Goal: Transaction & Acquisition: Download file/media

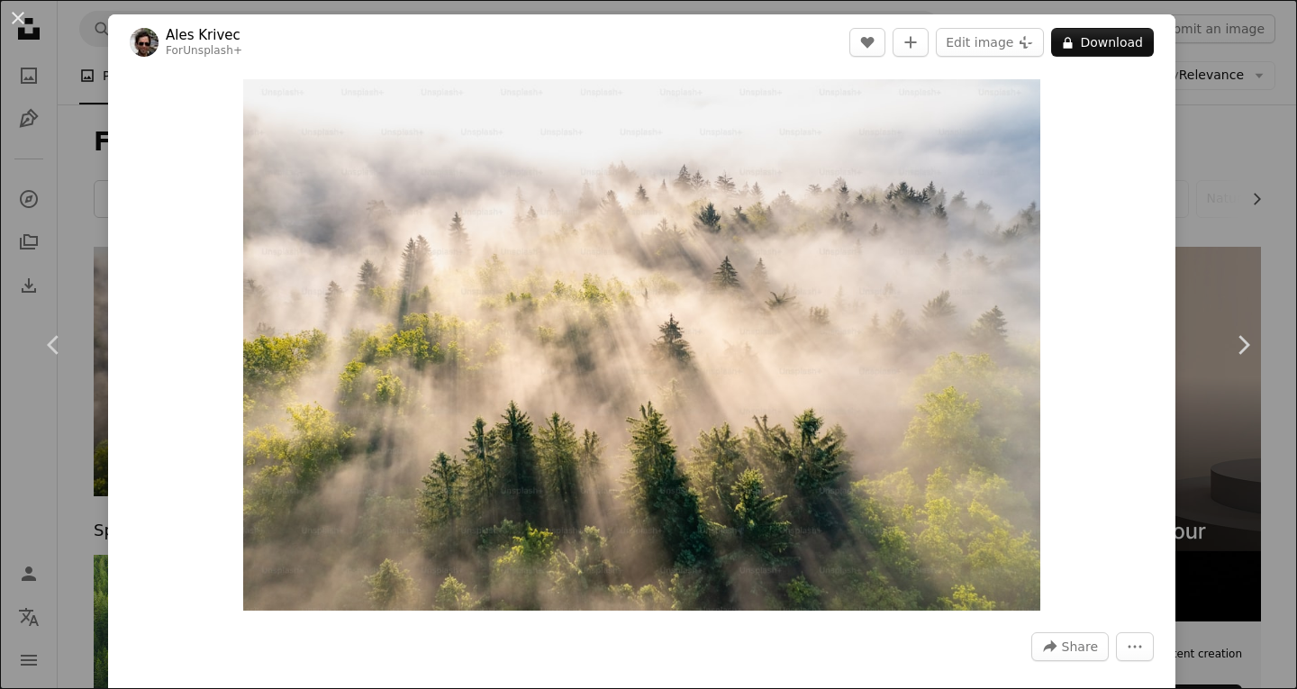
scroll to position [5242, 0]
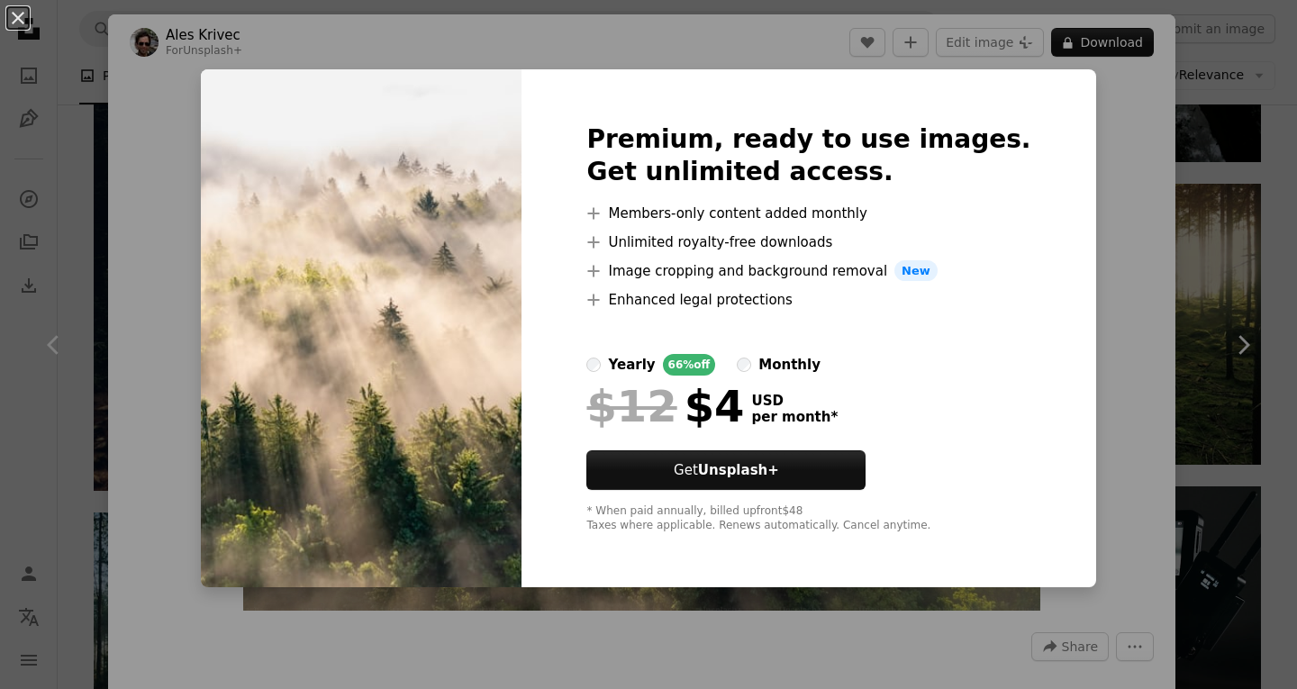
click at [1089, 152] on div "An X shape Premium, ready to use images. Get unlimited access. A plus sign Memb…" at bounding box center [648, 344] width 1297 height 689
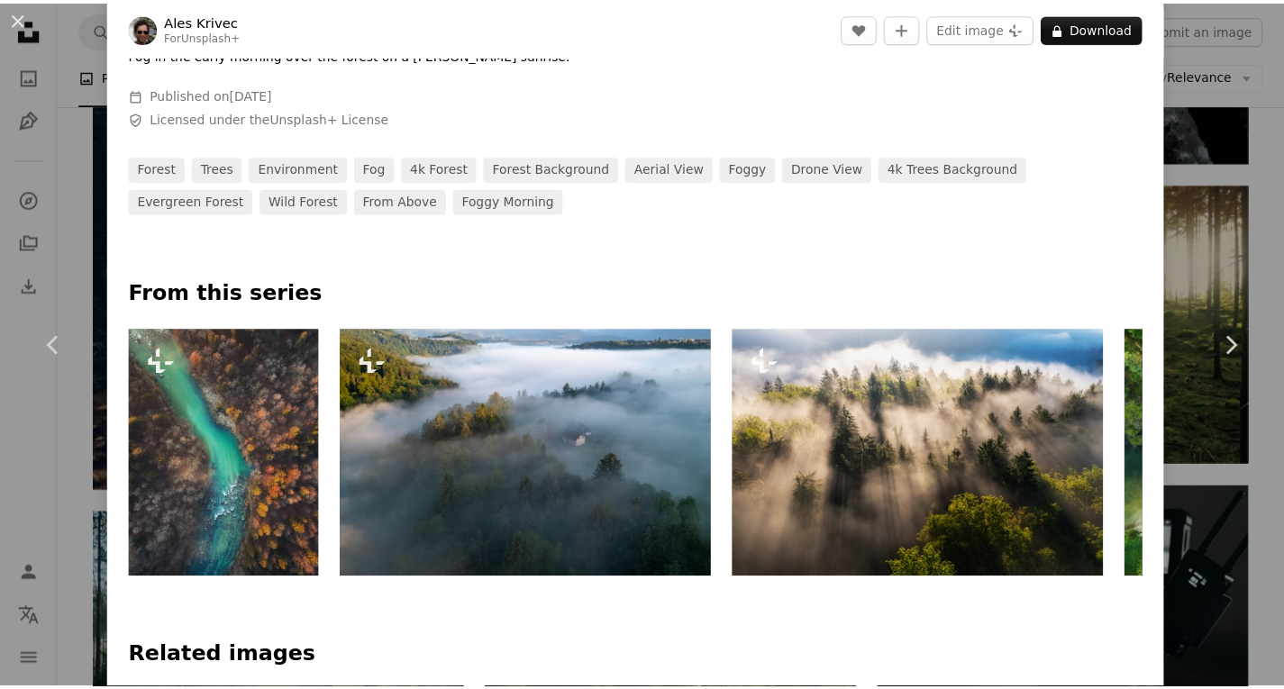
scroll to position [647, 0]
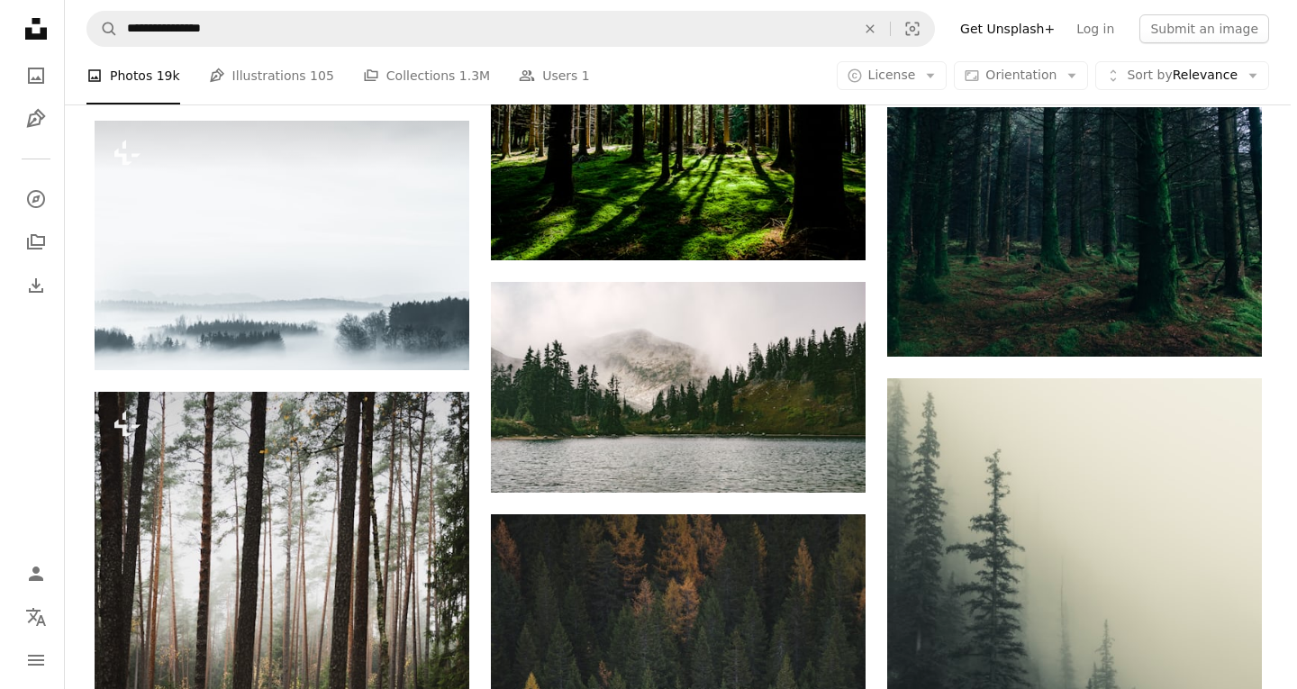
scroll to position [8088, 0]
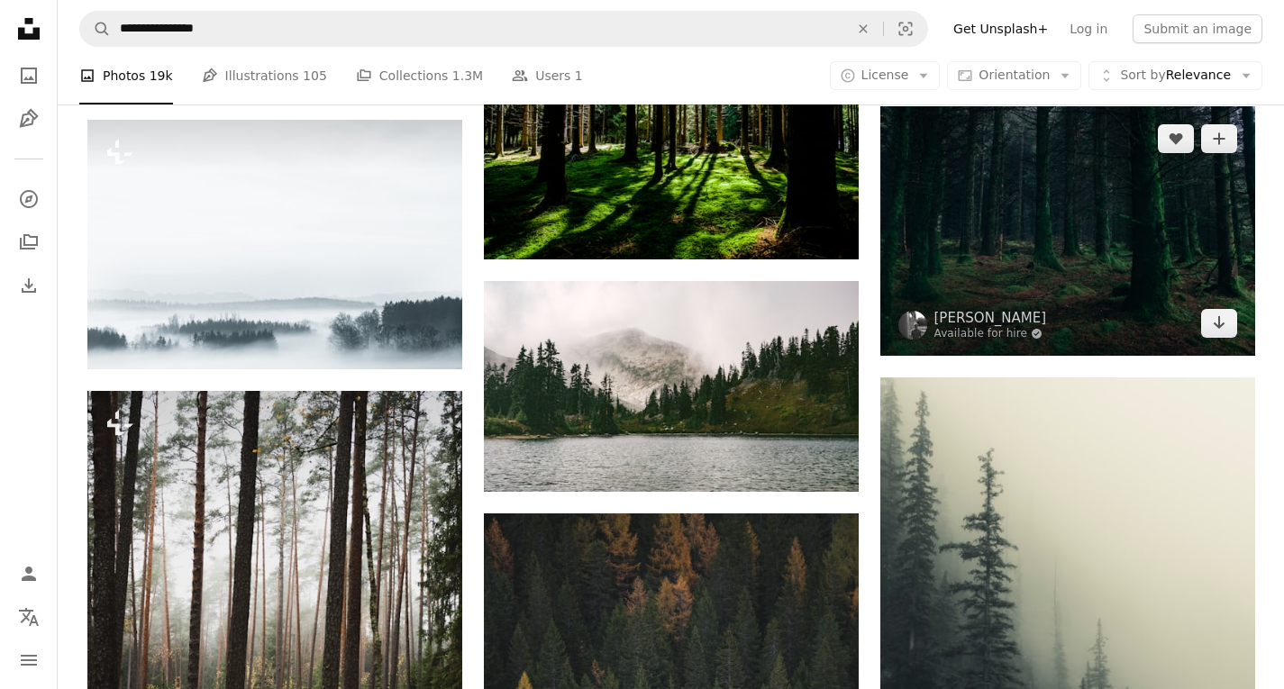
click at [1092, 259] on img at bounding box center [1067, 231] width 375 height 250
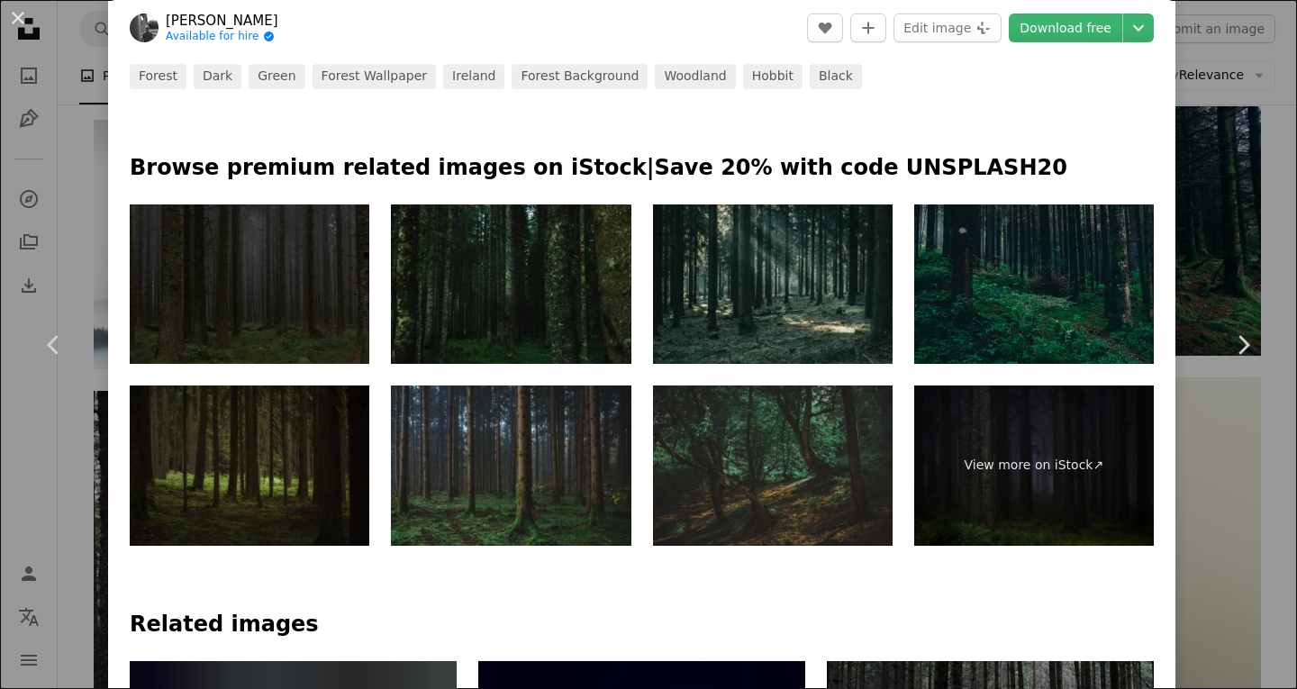
scroll to position [732, 0]
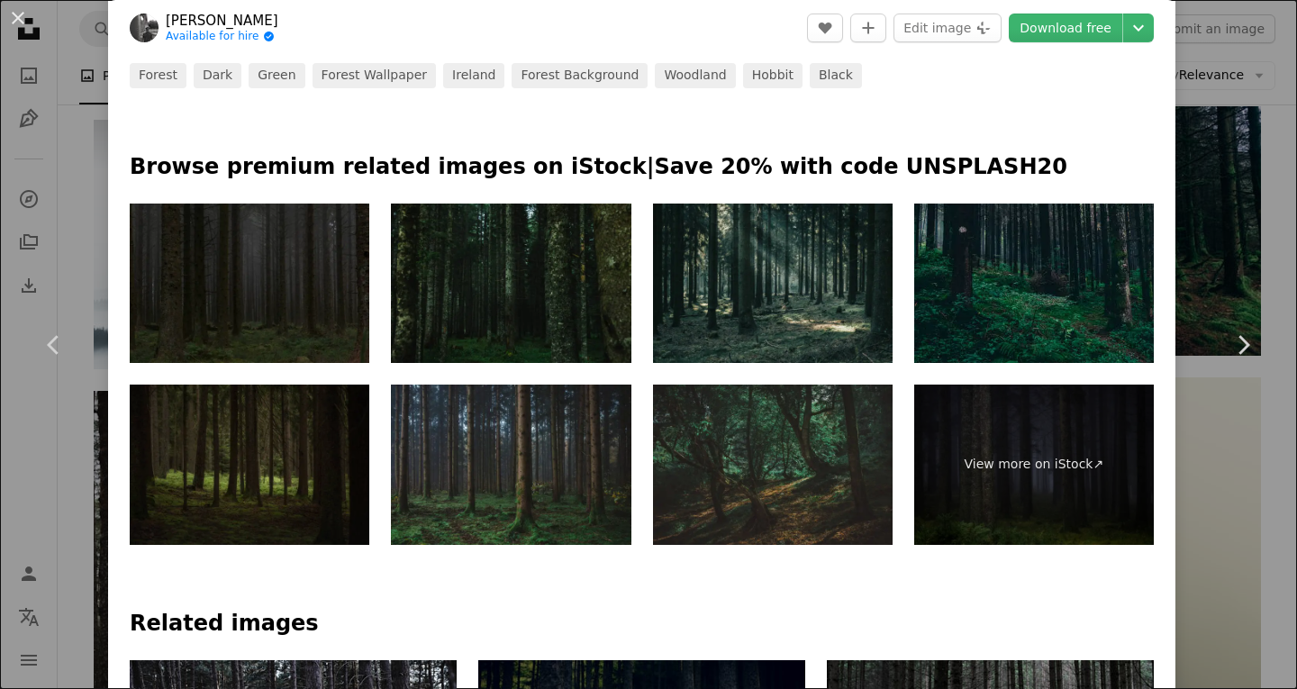
click at [285, 399] on img at bounding box center [250, 465] width 240 height 160
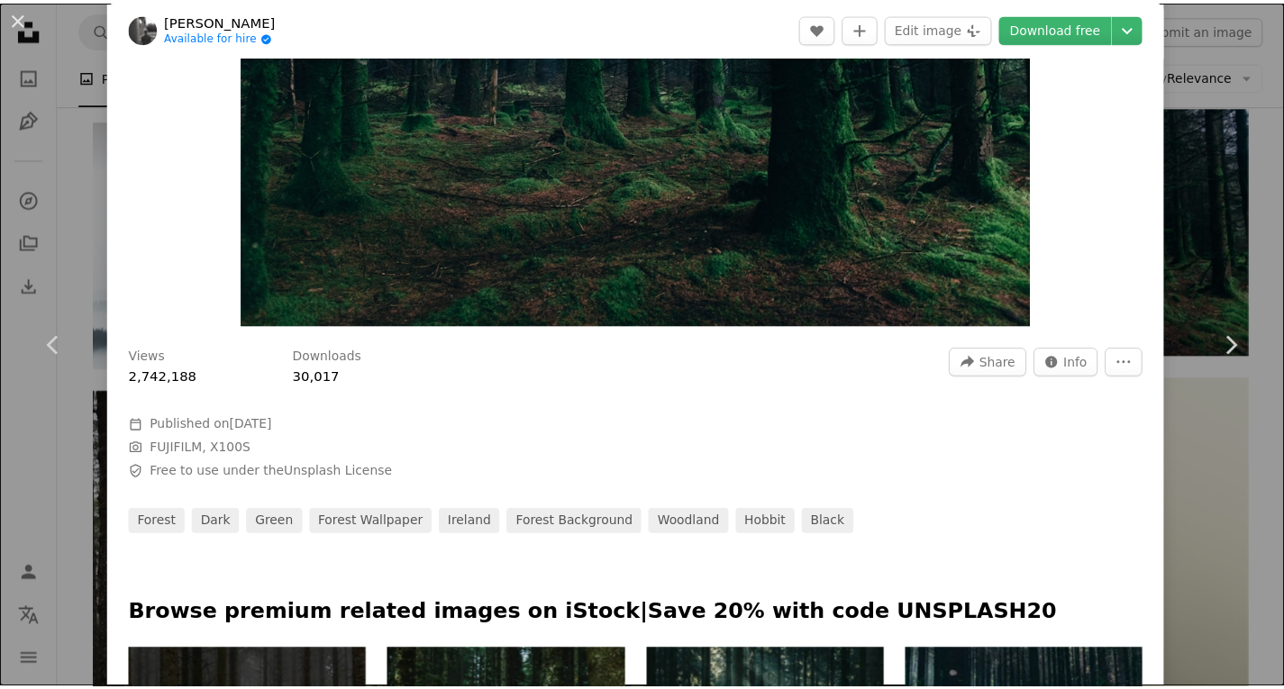
scroll to position [264, 0]
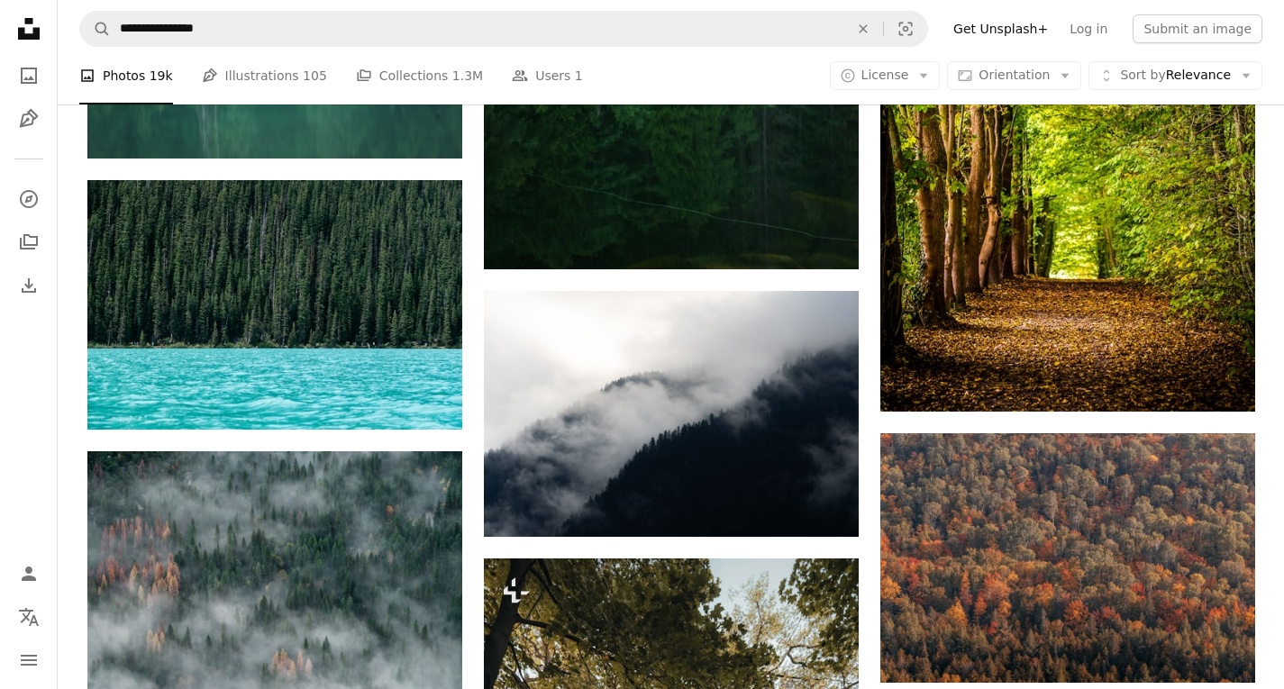
scroll to position [10326, 0]
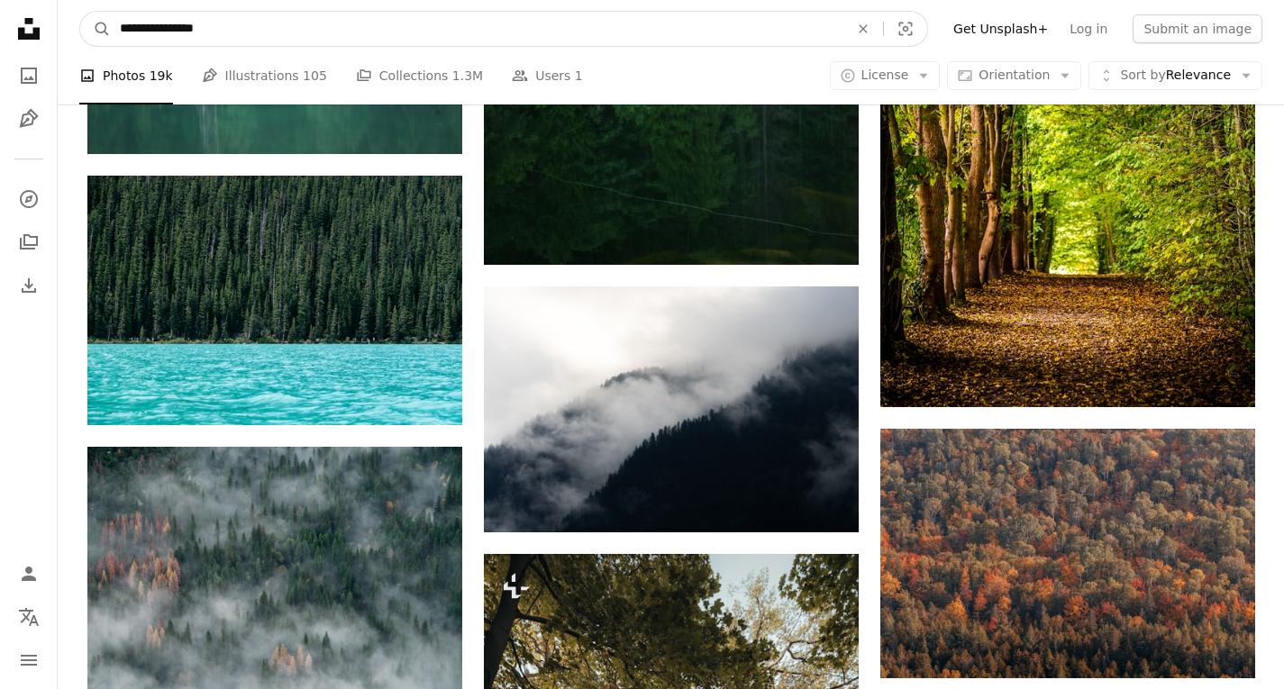
click at [293, 42] on input "**********" at bounding box center [477, 29] width 732 height 34
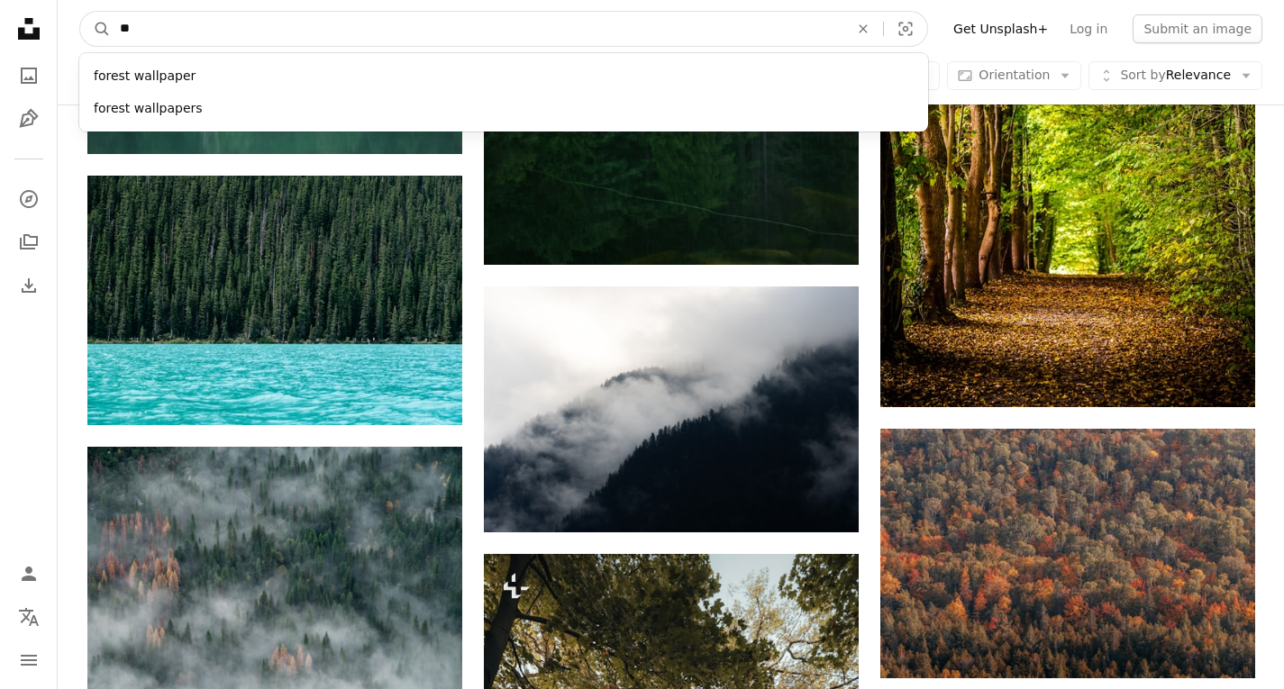
type input "*"
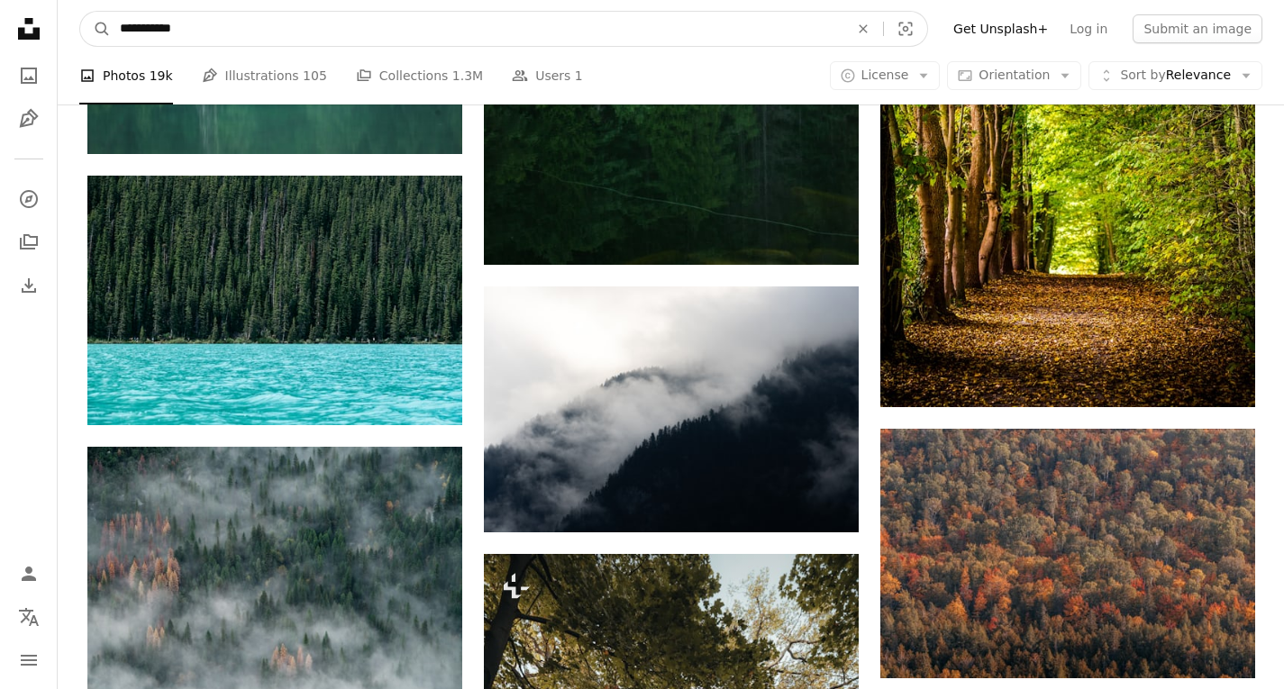
type input "**********"
click at [80, 12] on button "A magnifying glass" at bounding box center [95, 29] width 31 height 34
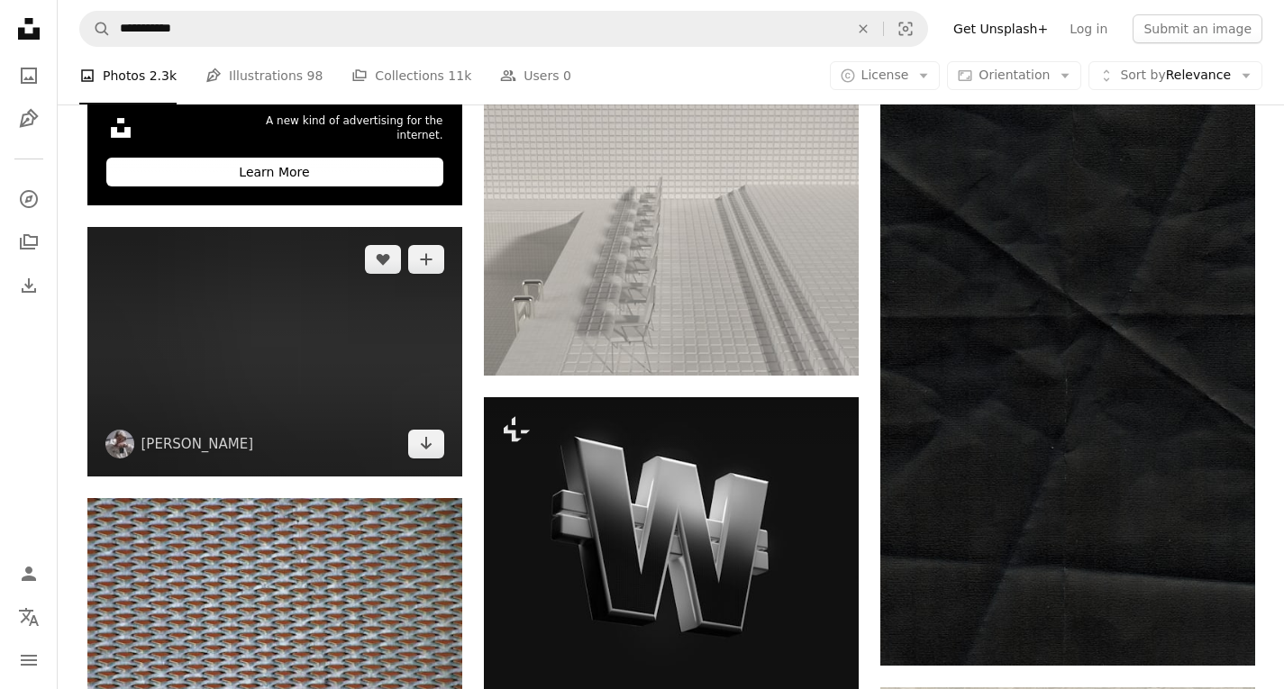
scroll to position [3897, 0]
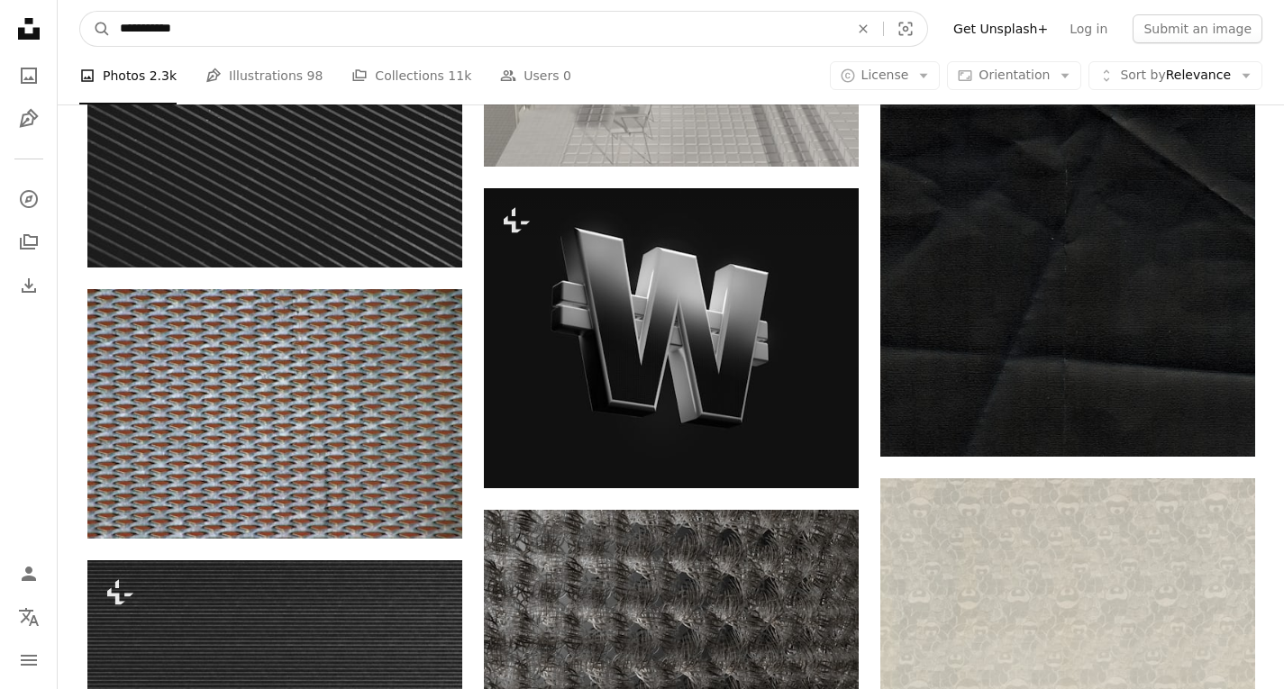
click at [146, 29] on input "**********" at bounding box center [477, 29] width 732 height 34
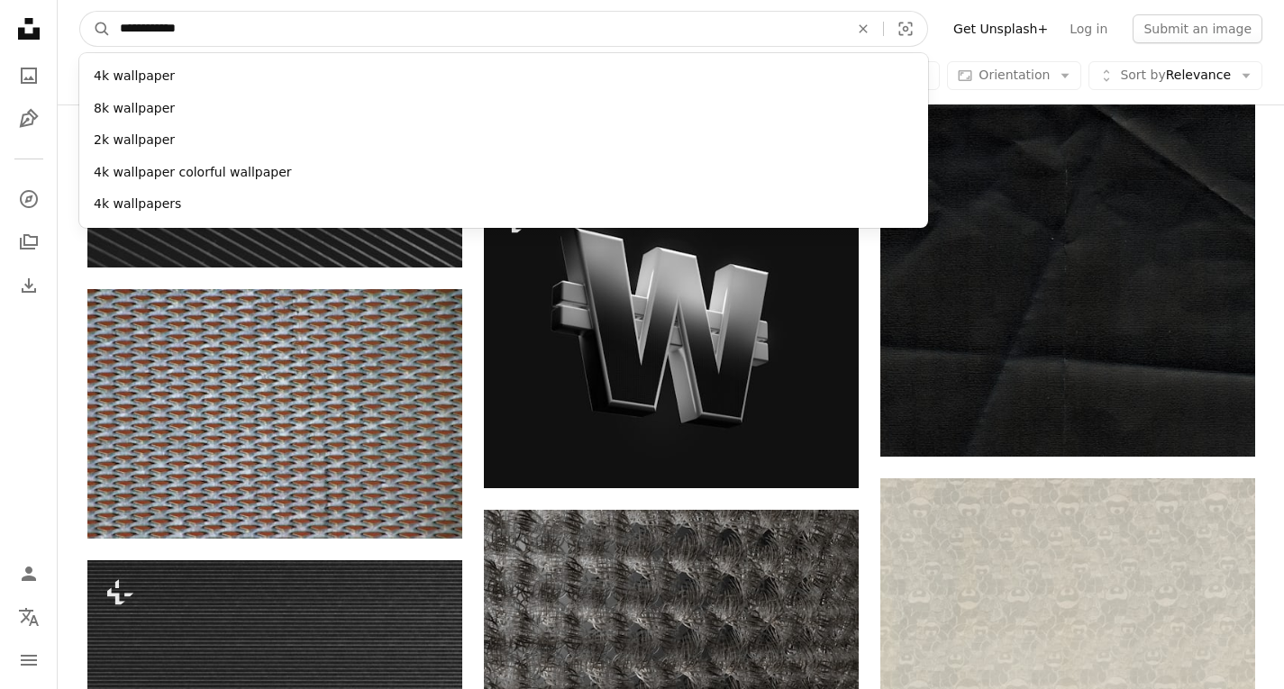
type input "**********"
click at [80, 12] on button "A magnifying glass" at bounding box center [95, 29] width 31 height 34
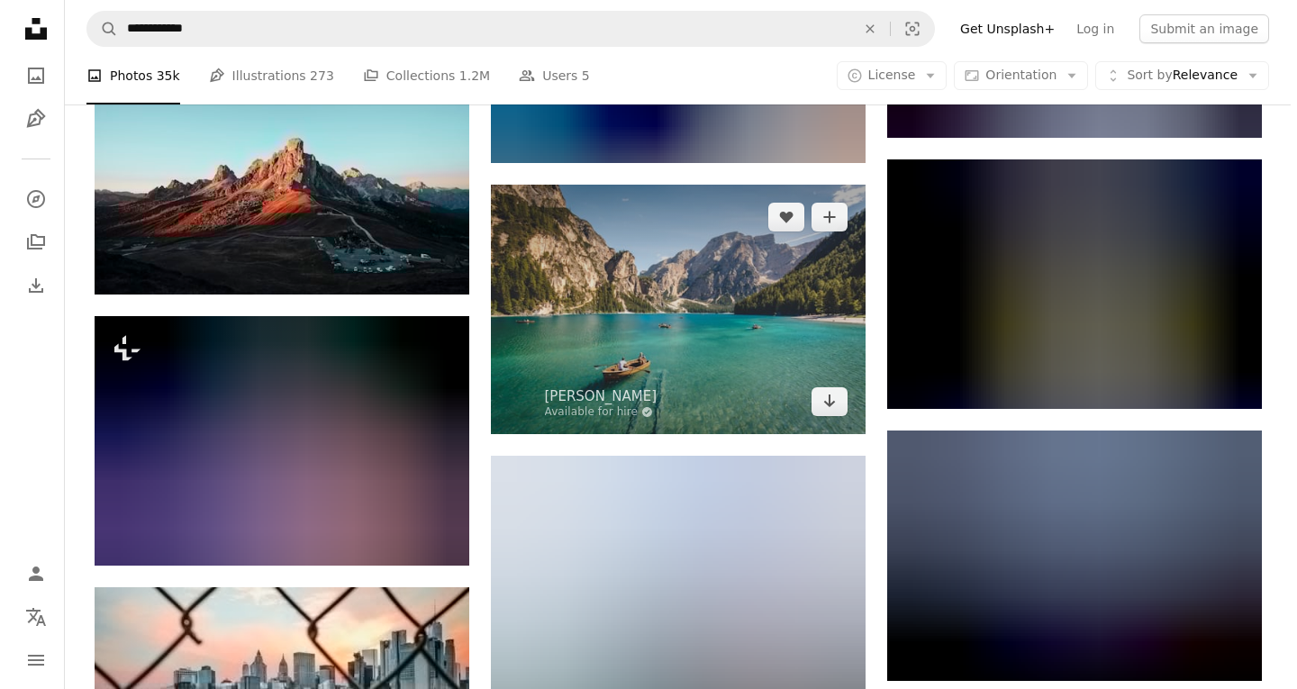
scroll to position [5448, 0]
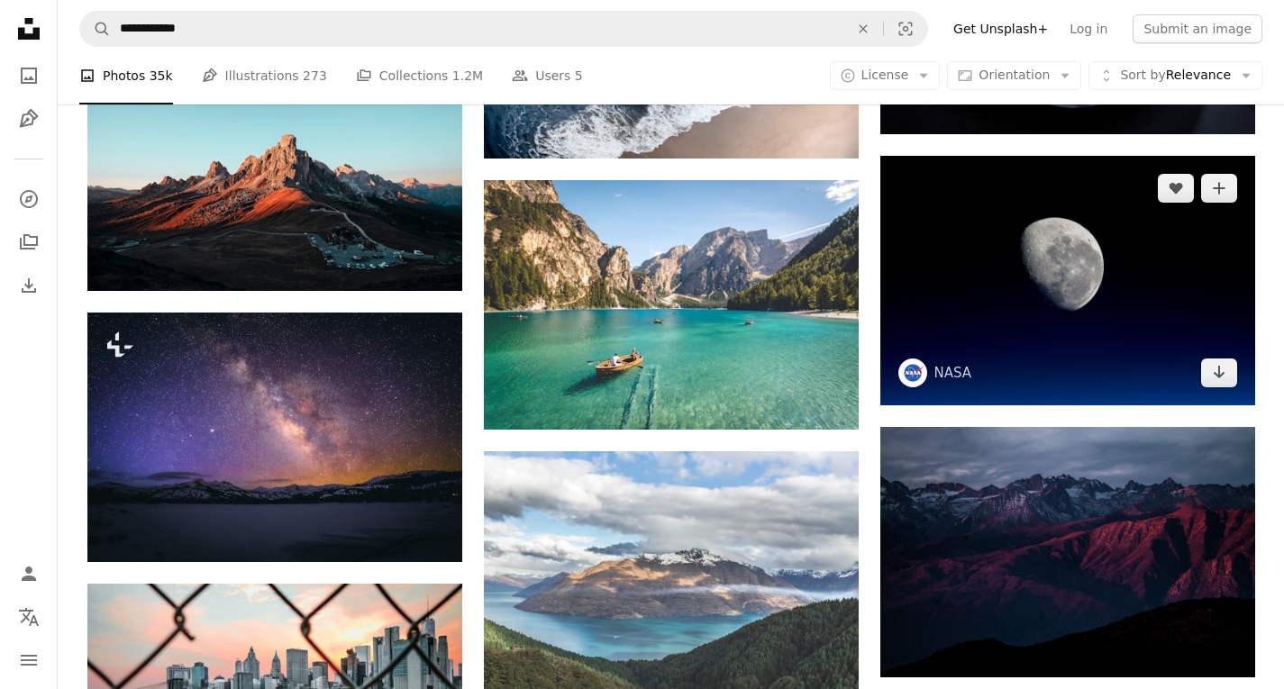
click at [1014, 214] on img at bounding box center [1067, 281] width 375 height 250
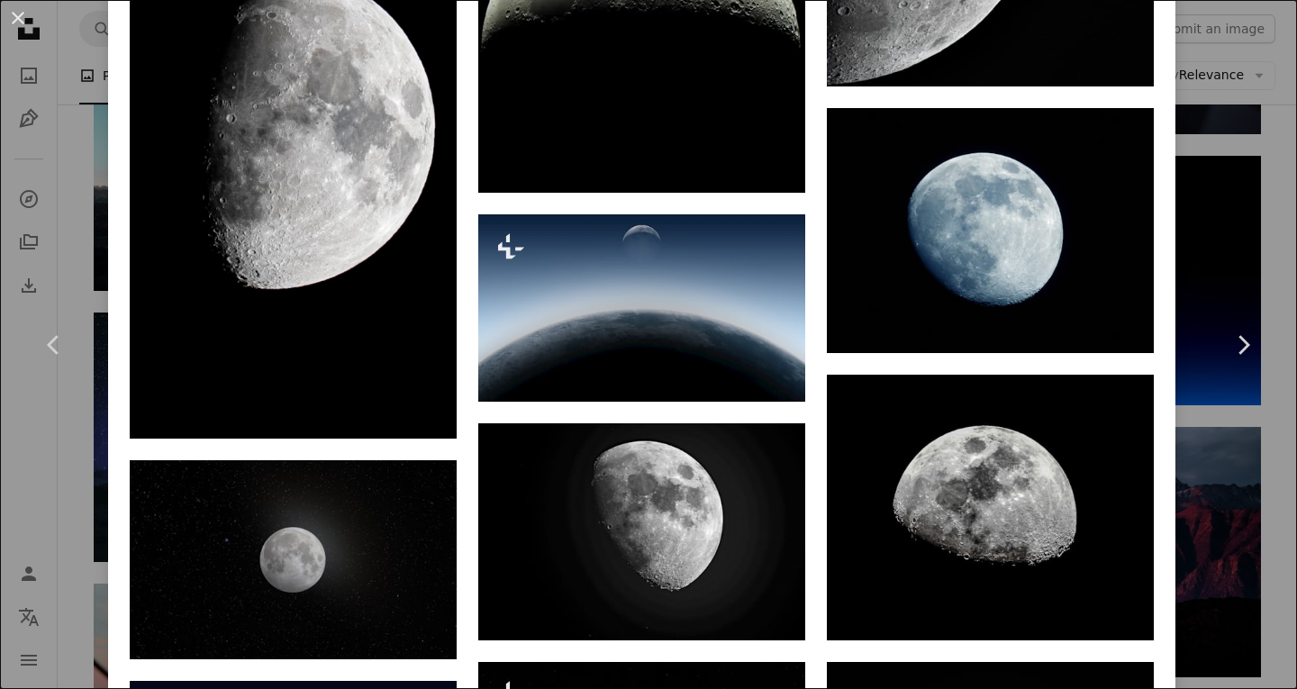
scroll to position [3086, 0]
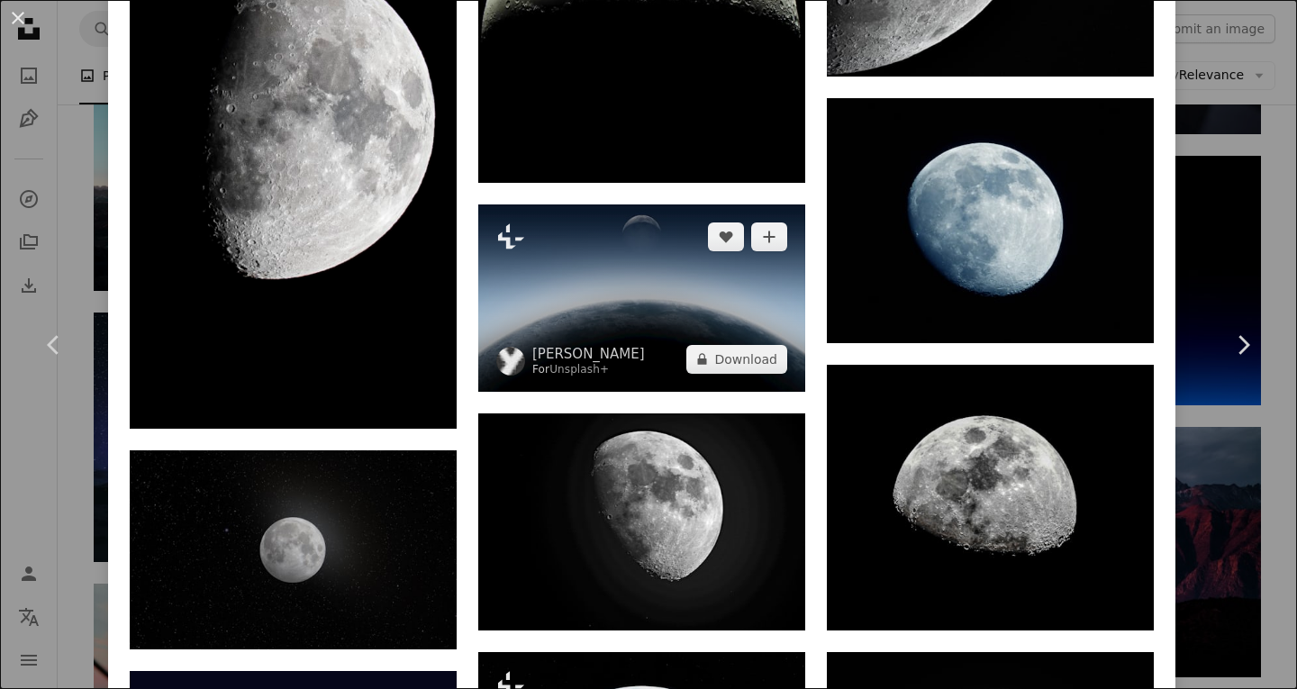
click at [788, 293] on img at bounding box center [641, 298] width 327 height 187
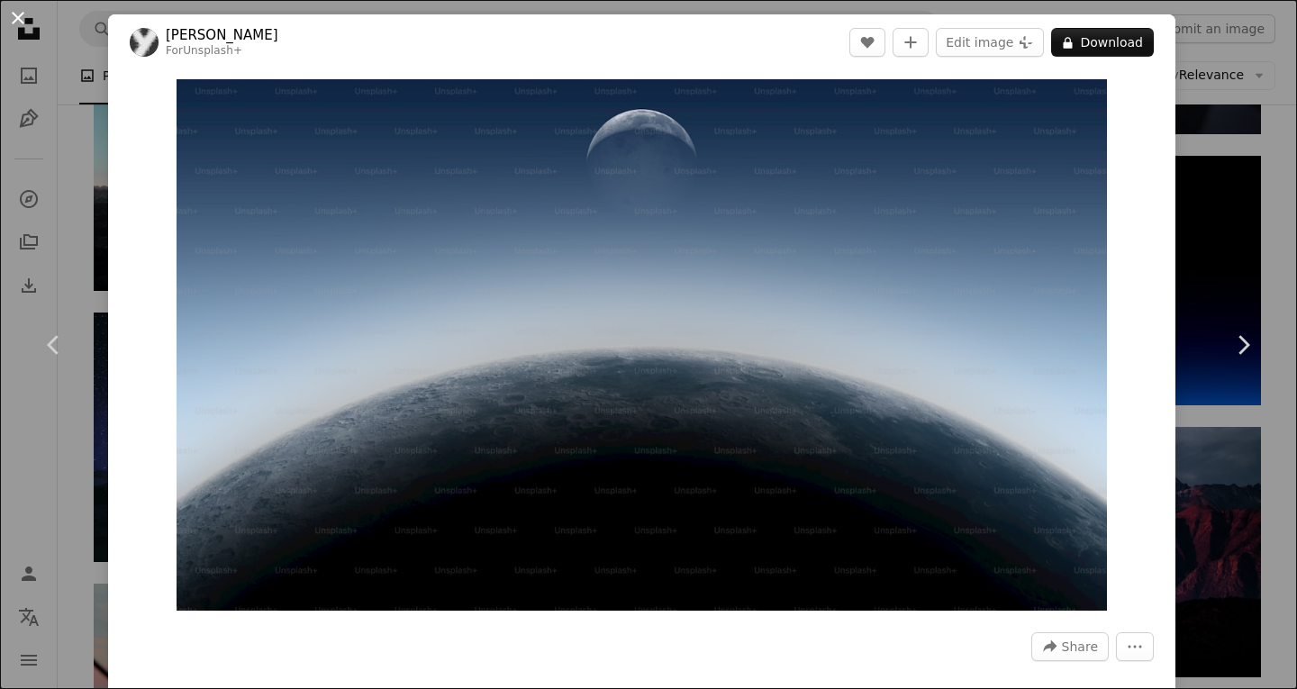
click at [18, 22] on button "An X shape" at bounding box center [18, 18] width 22 height 22
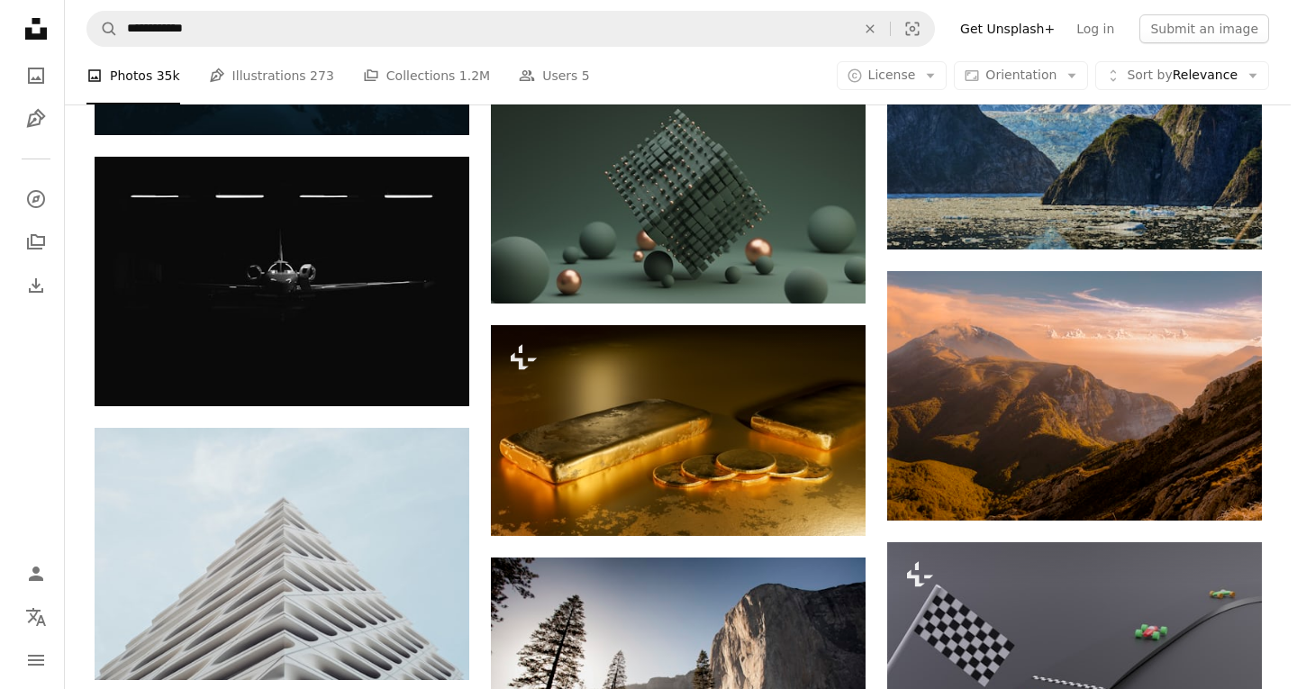
scroll to position [7949, 0]
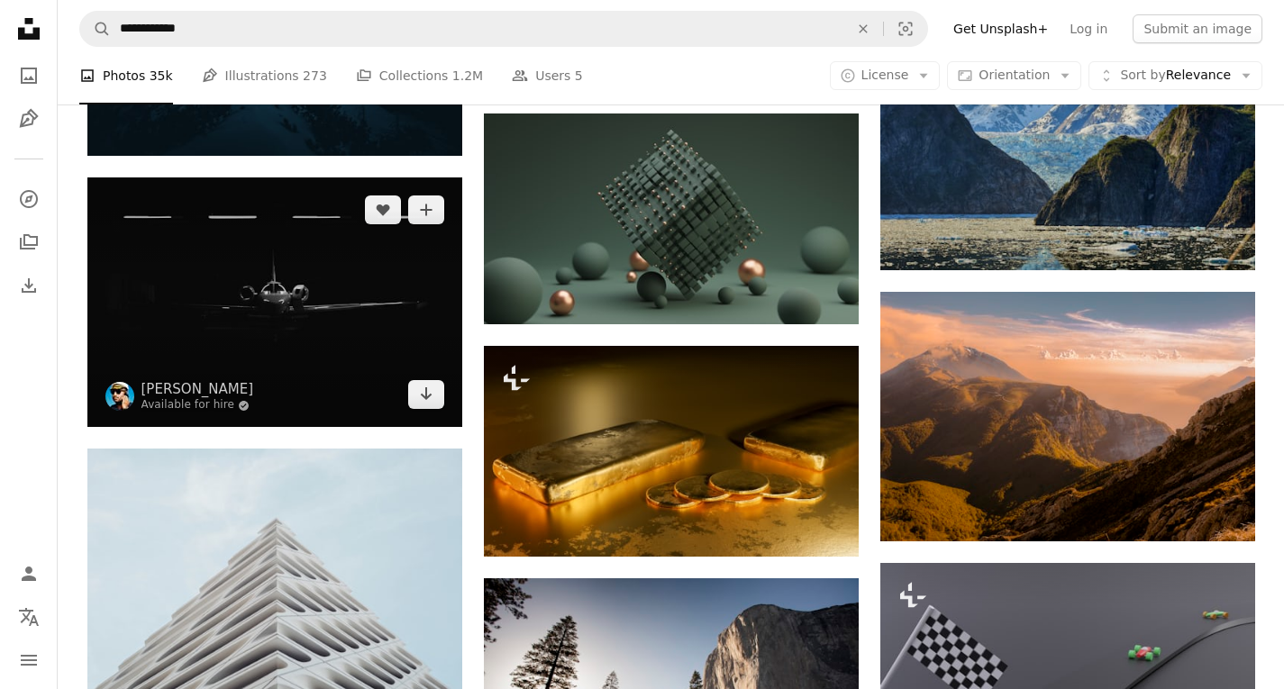
click at [341, 337] on img at bounding box center [274, 302] width 375 height 250
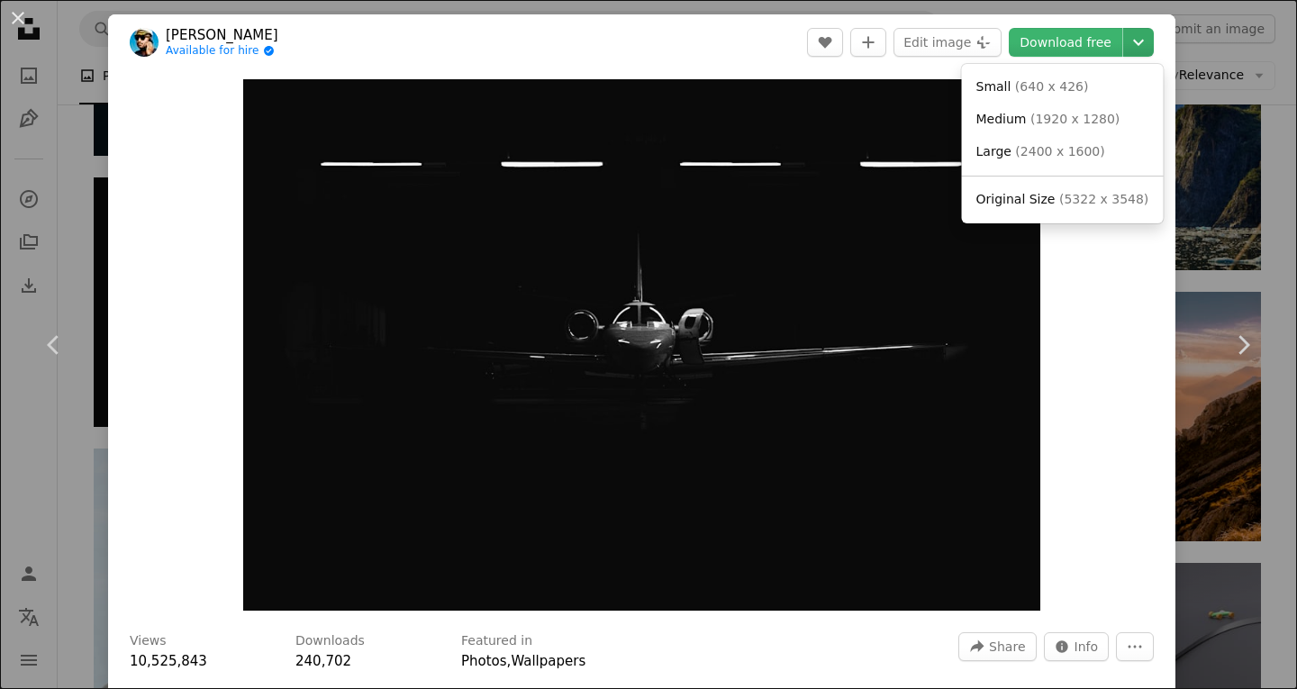
click at [1124, 41] on icon "Chevron down" at bounding box center [1138, 43] width 29 height 22
click at [1028, 150] on span "( 2400 x 1600 )" at bounding box center [1059, 151] width 89 height 14
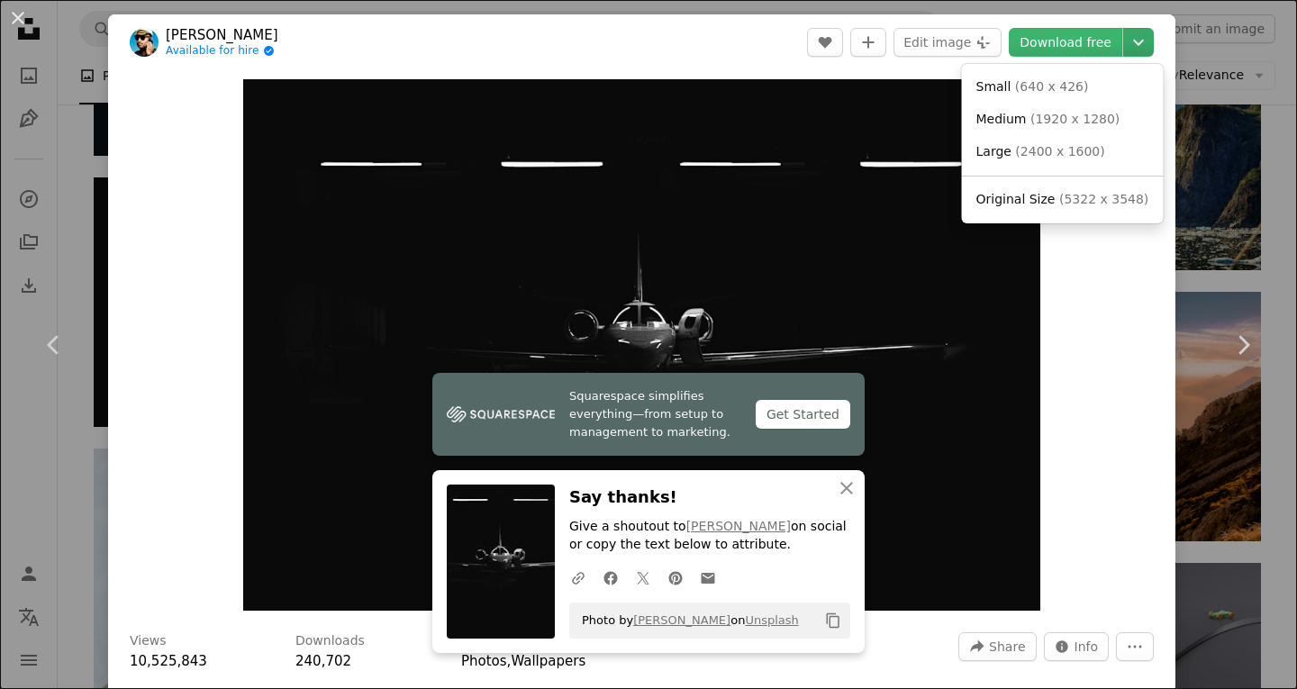
click at [1136, 52] on icon "Chevron down" at bounding box center [1138, 43] width 29 height 22
click at [1067, 196] on span "( 5322 x 3548 )" at bounding box center [1103, 199] width 89 height 14
